Goal: Transaction & Acquisition: Purchase product/service

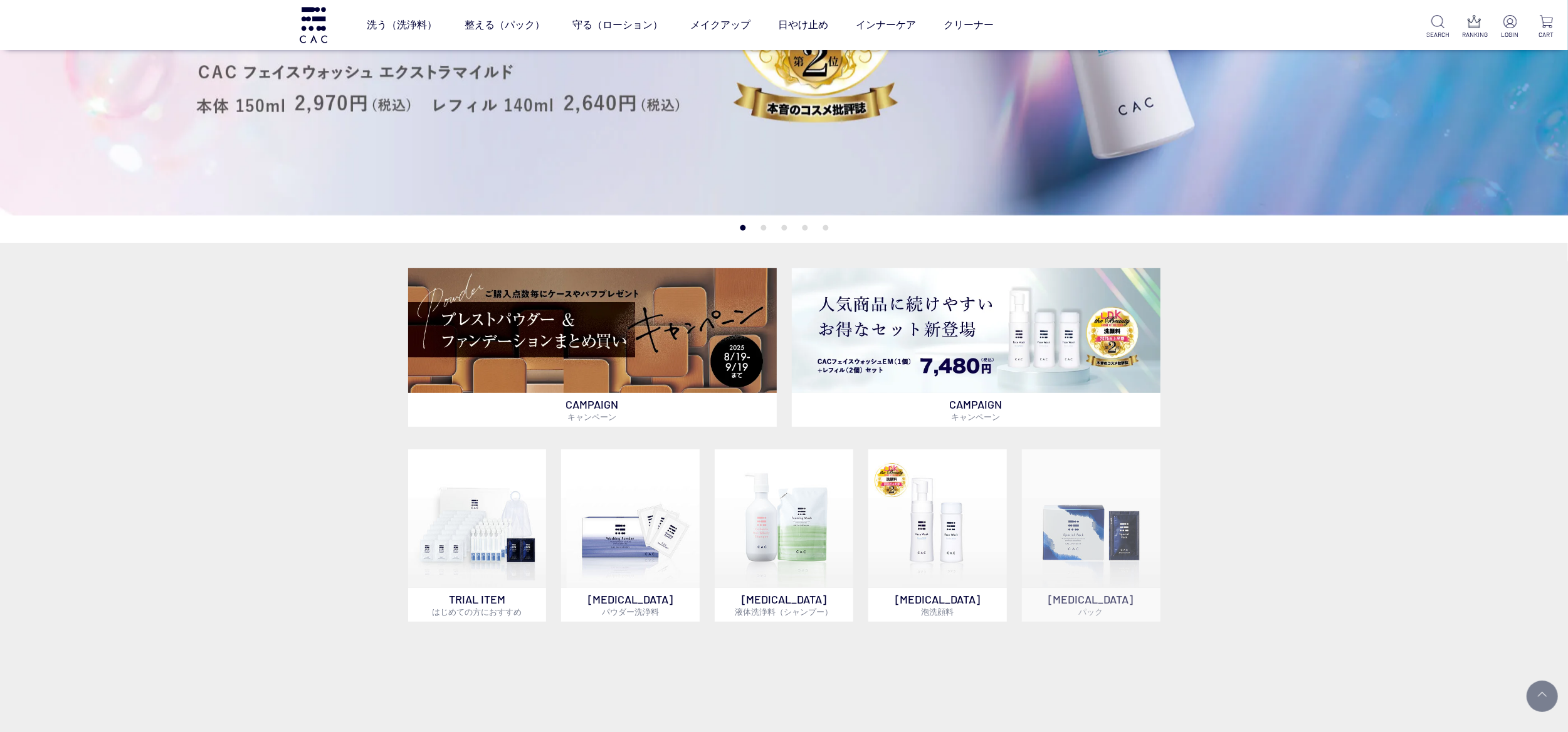
scroll to position [752, 0]
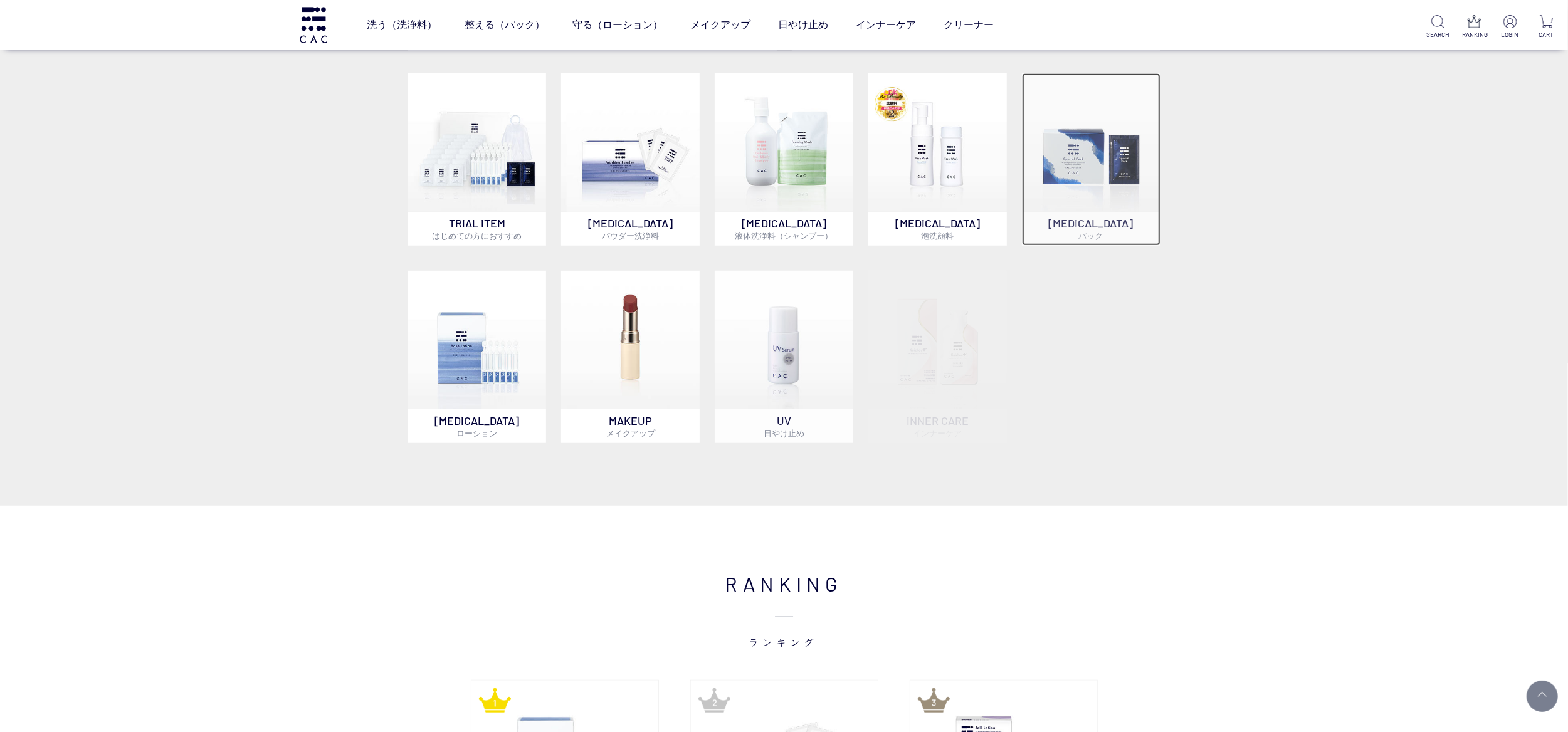
click at [1084, 158] on img at bounding box center [1091, 143] width 138 height 138
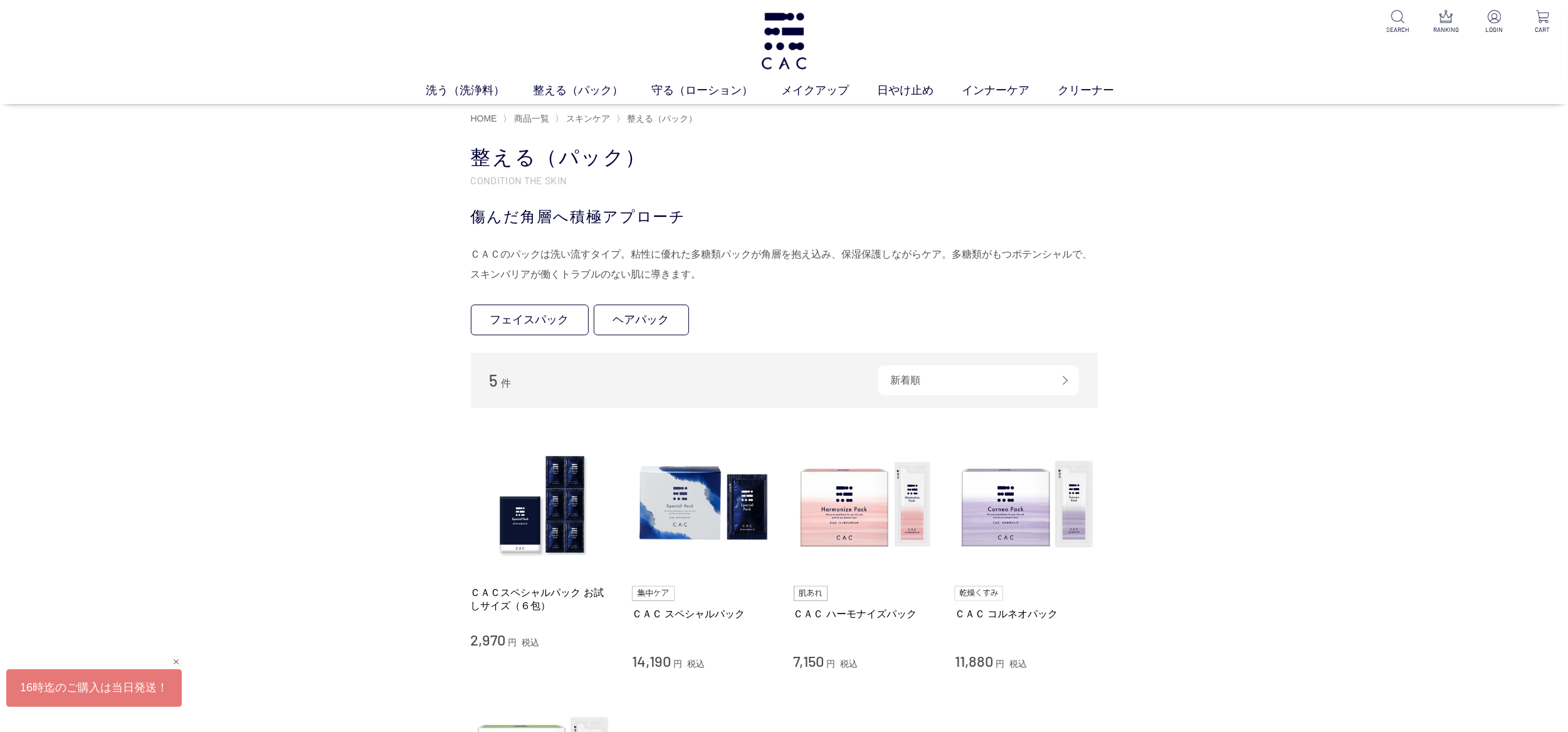
click at [300, 531] on div "買い物かご 買い物かご内の商品 買い物かごは空です... カテゴリから探す 商品一覧 スキンケア 洗う（洗浄料） 整える（パック） フェイスパック ヘアパック…" at bounding box center [784, 574] width 1568 height 887
click at [799, 531] on img at bounding box center [865, 504] width 143 height 143
click at [1017, 523] on img at bounding box center [1026, 504] width 143 height 143
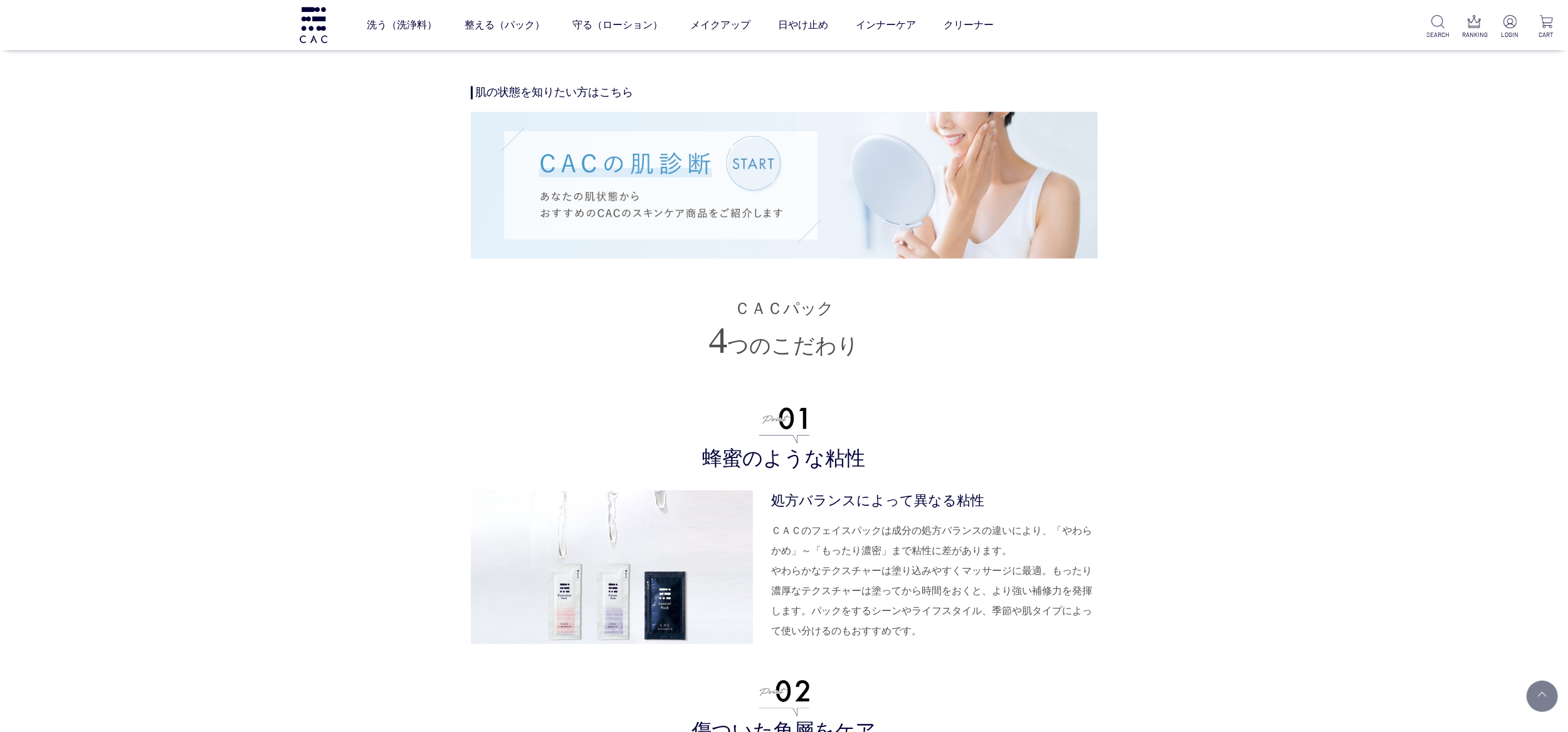
scroll to position [2757, 0]
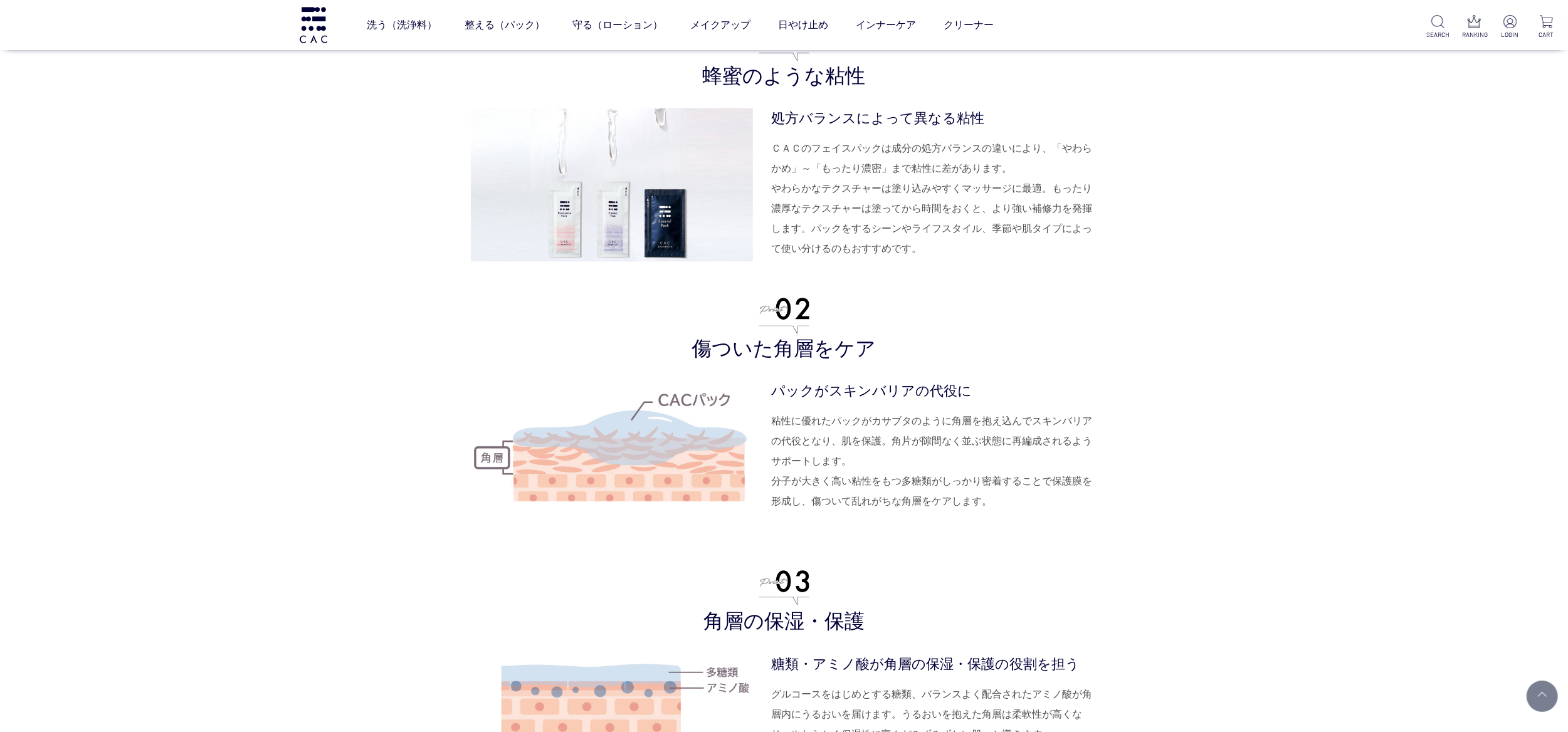
click at [871, 424] on dd "粘性に優れたパックがカサブタのように角層を抱え込んでスキンバリアの代役となり、肌を保護。角片が隙間なく並ぶ状態に再編成されるようサポートします。 分子が大きく…" at bounding box center [934, 461] width 326 height 101
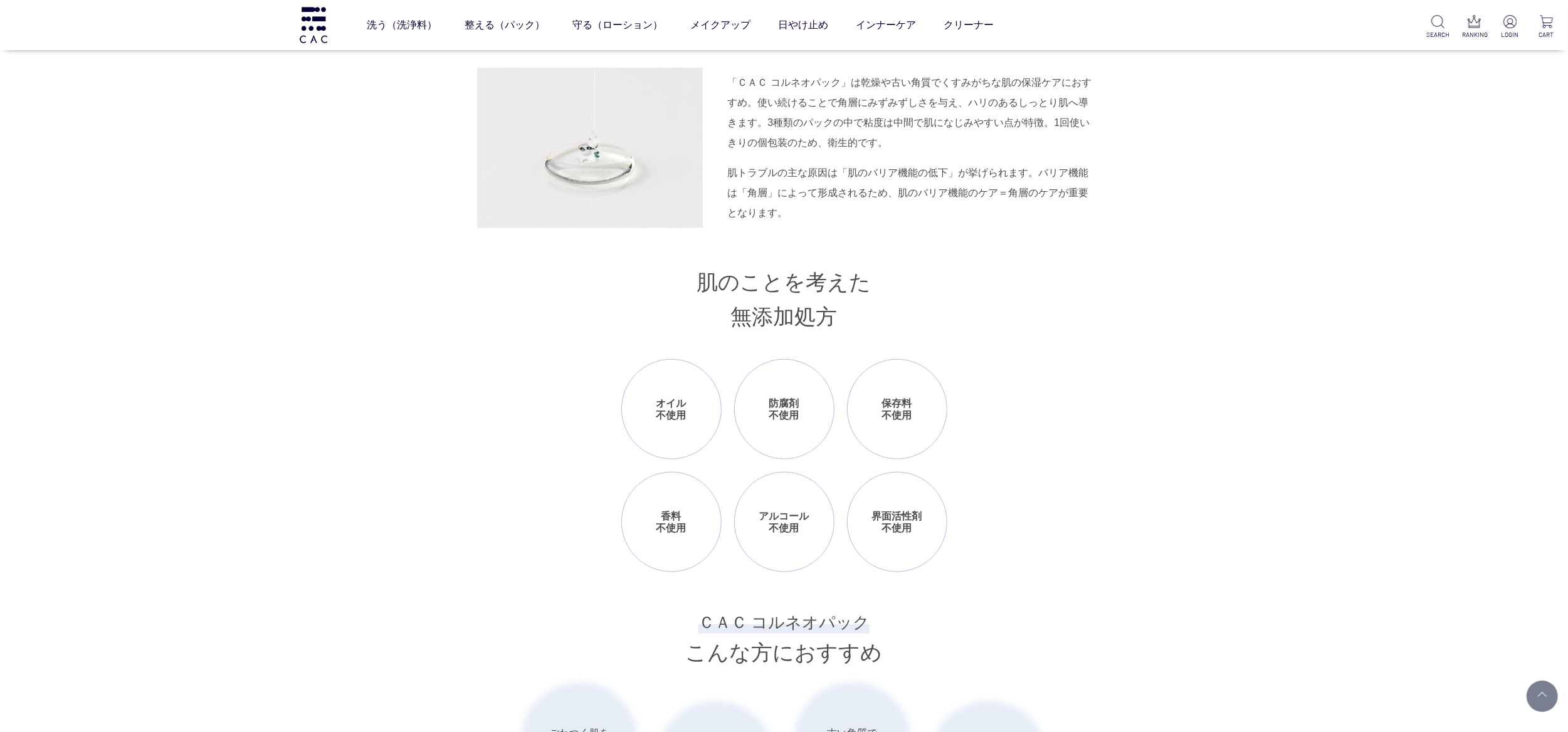
scroll to position [1002, 0]
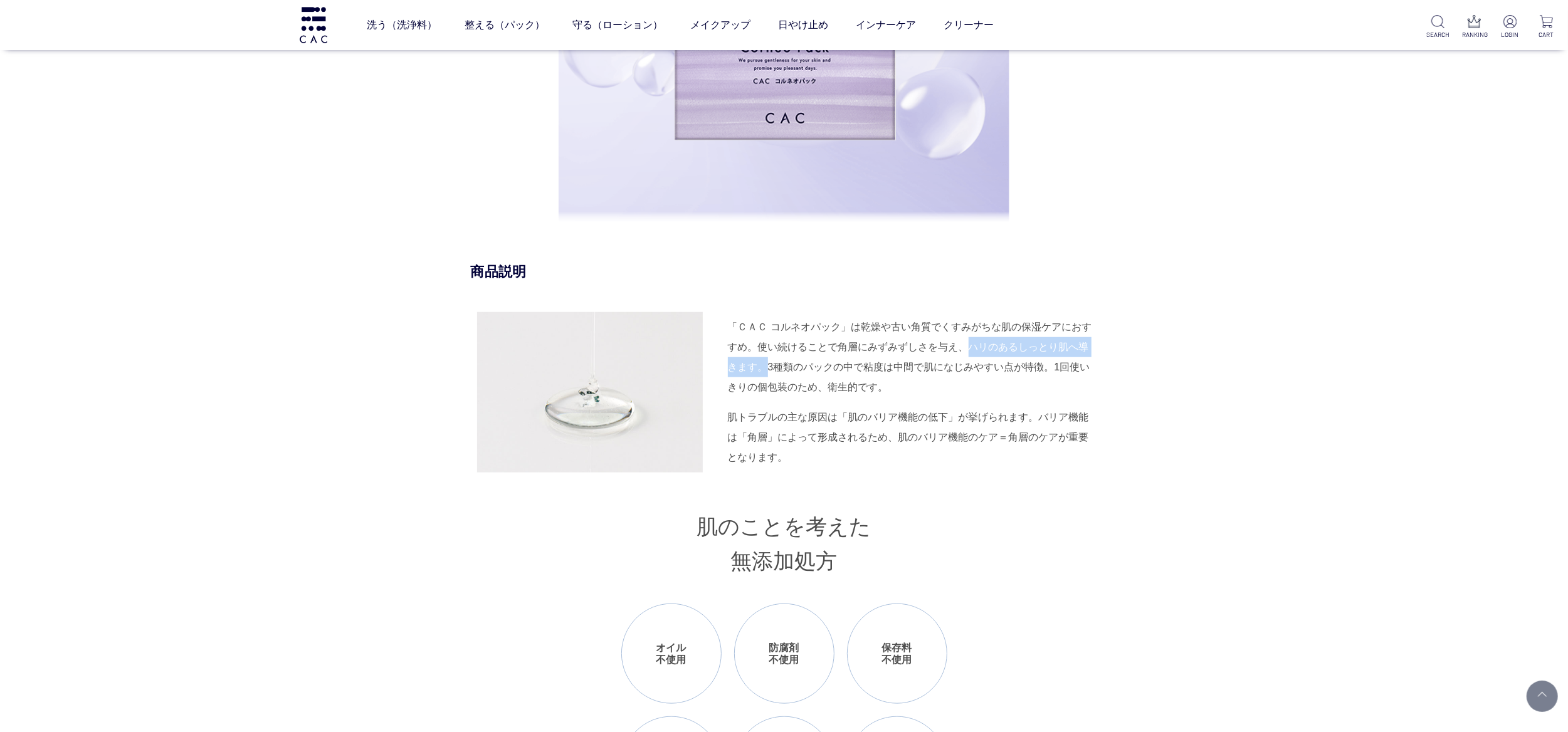
drag, startPoint x: 967, startPoint y: 350, endPoint x: 763, endPoint y: 368, distance: 204.8
click at [763, 368] on div "「ＣＡＣ コルネオパック」は乾燥や古い角質でくすみがちな肌の保湿ケアにおすすめ。使い続けることで角層にみずみずしさを与え、ハリのあるしっとり肌へ導きます。3種…" at bounding box center [913, 357] width 370 height 80
copy div "ハリのあるしっとり肌へ導きます。"
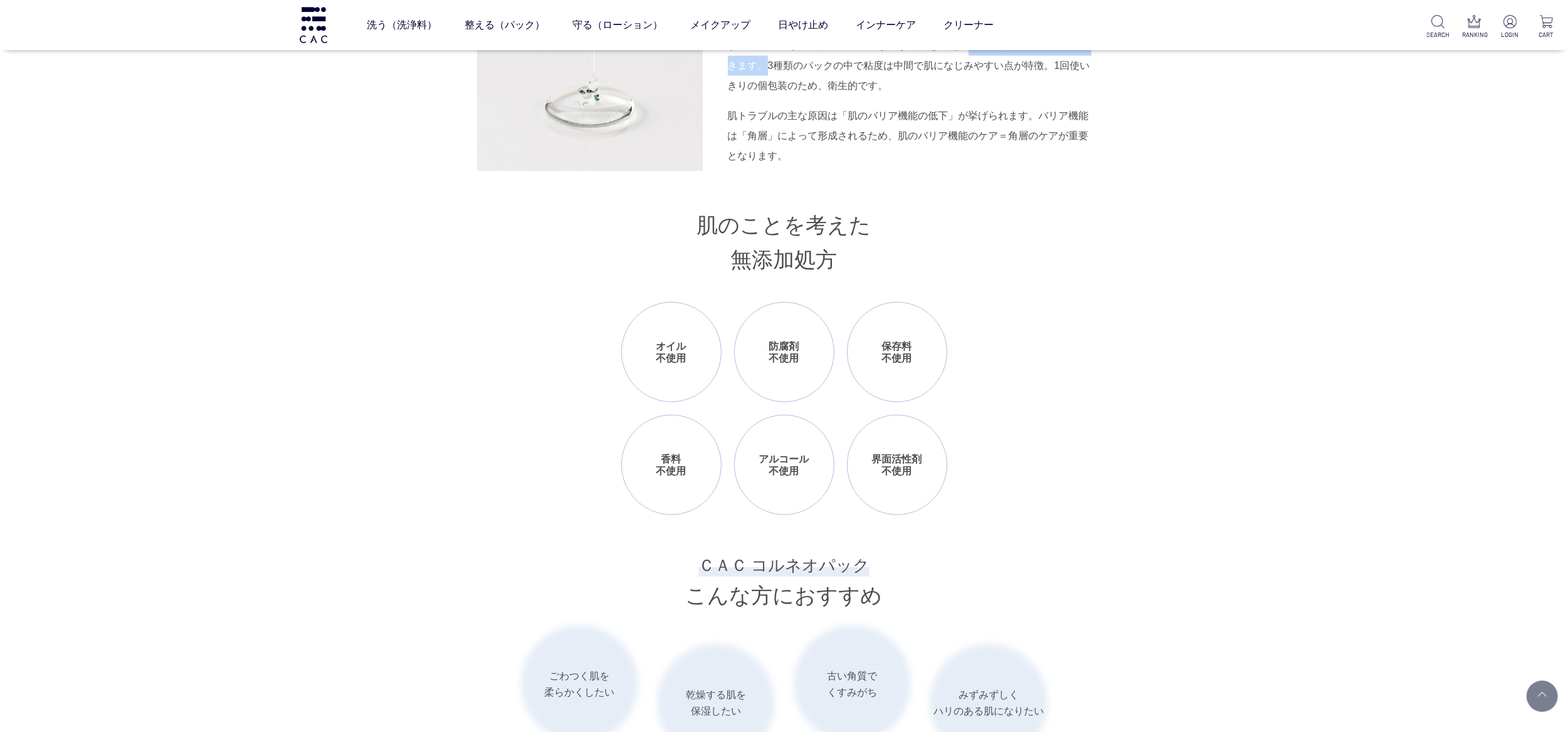
scroll to position [1379, 0]
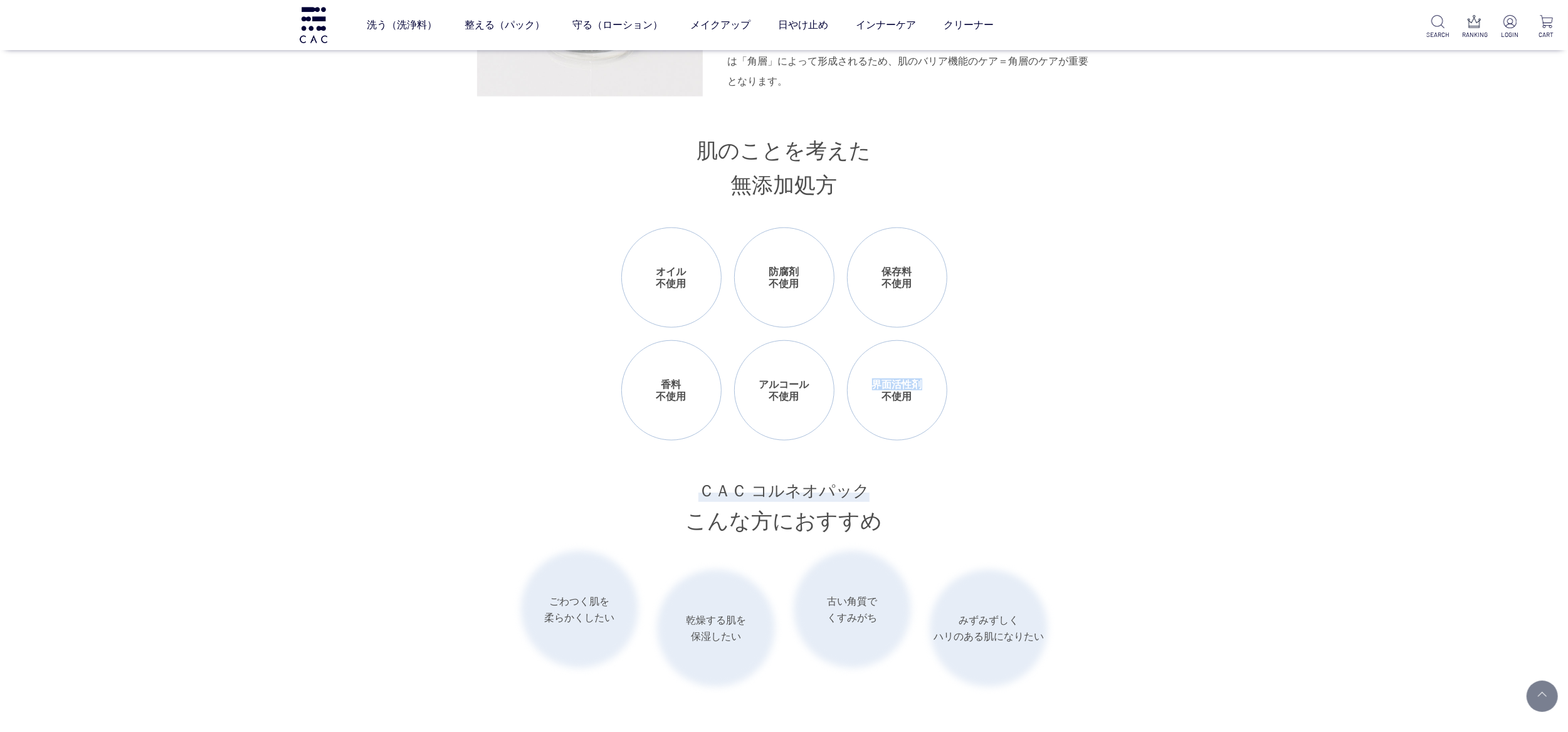
drag, startPoint x: 871, startPoint y: 378, endPoint x: 936, endPoint y: 378, distance: 65.0
click at [936, 378] on li "界面活性剤 不使用" at bounding box center [897, 390] width 101 height 101
copy li "界面活性剤"
